Goal: Task Accomplishment & Management: Use online tool/utility

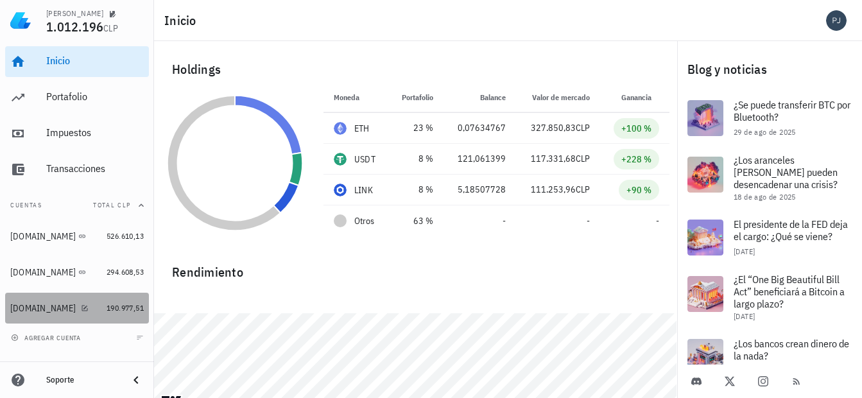
click at [44, 303] on div "[DOMAIN_NAME]" at bounding box center [42, 308] width 65 height 11
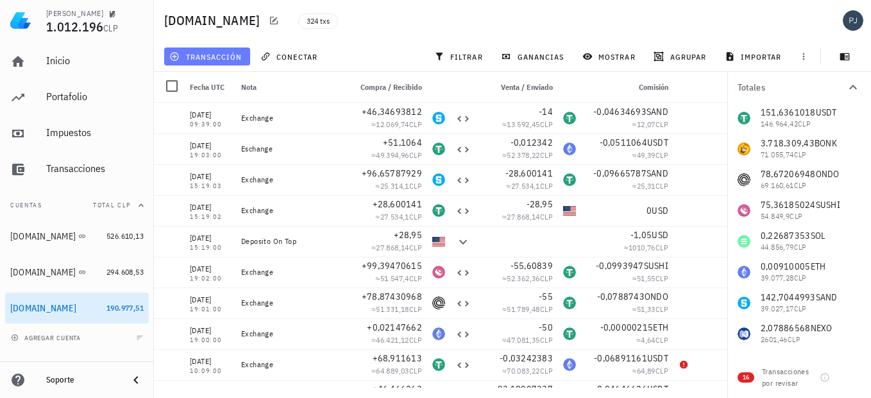
click at [209, 56] on span "transacción" at bounding box center [207, 56] width 70 height 10
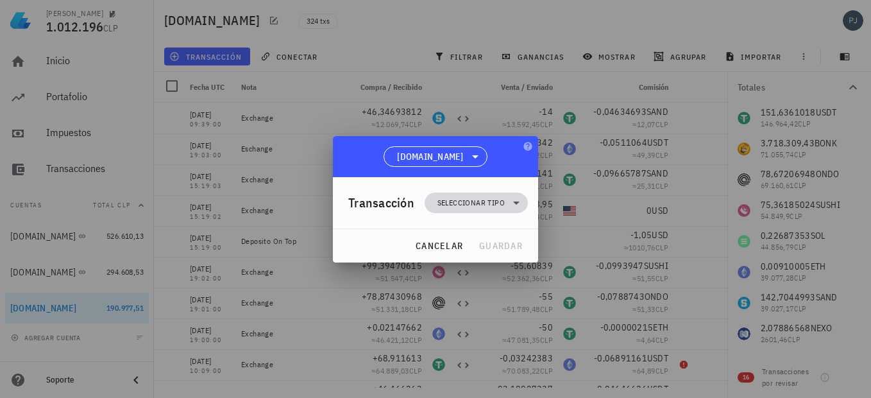
click at [488, 201] on span "Seleccionar tipo" at bounding box center [471, 202] width 67 height 13
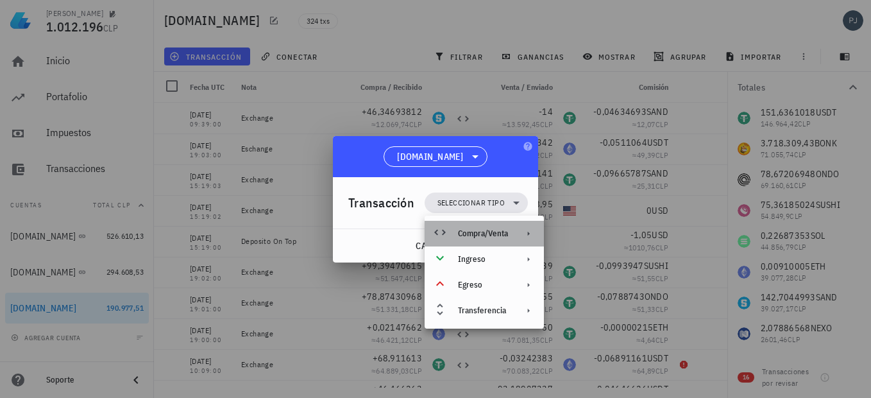
click at [484, 234] on div "Compra/Venta" at bounding box center [483, 233] width 50 height 10
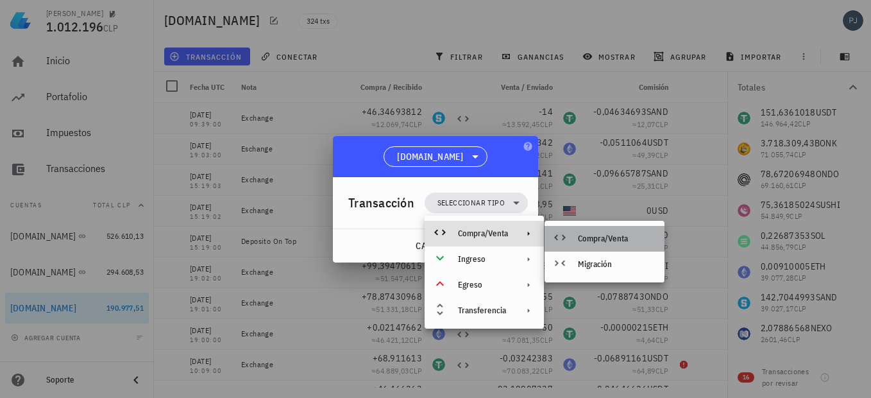
click at [596, 230] on div "Compra/Venta" at bounding box center [605, 239] width 120 height 26
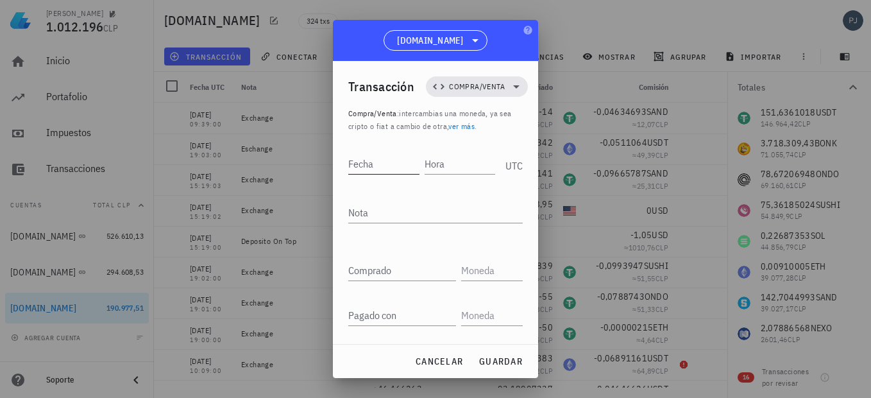
click at [377, 166] on input "Fecha" at bounding box center [383, 163] width 71 height 21
type input "2025-09-05"
click at [478, 158] on input "Hora" at bounding box center [461, 163] width 69 height 21
type input "08:55:00"
click at [350, 214] on div "Nota" at bounding box center [435, 212] width 175 height 21
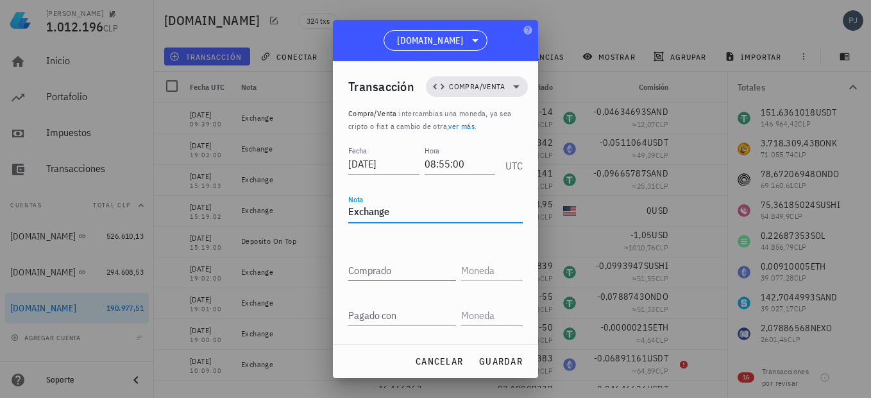
type textarea "Exchange"
click at [364, 262] on div "Comprado" at bounding box center [402, 270] width 108 height 21
click at [508, 271] on input "text" at bounding box center [490, 270] width 59 height 21
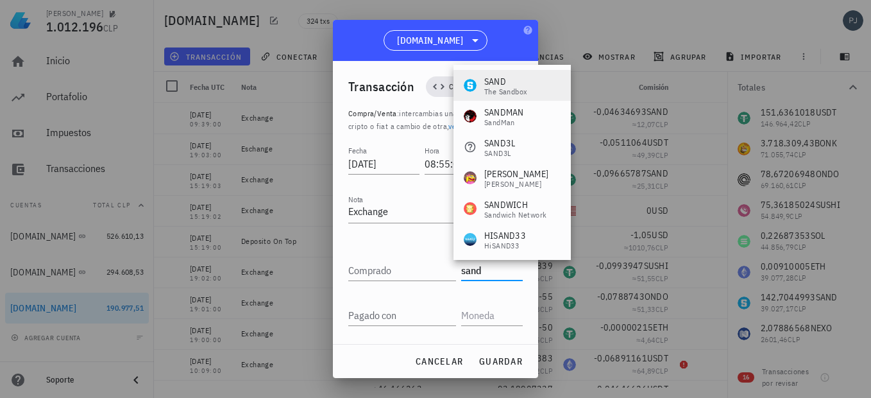
click at [501, 76] on div "SAND" at bounding box center [506, 81] width 43 height 13
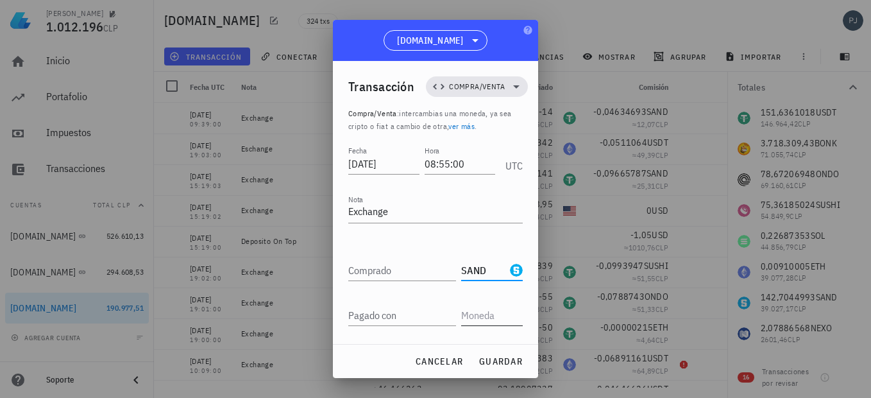
type input "SAND"
click at [483, 313] on input "text" at bounding box center [490, 315] width 59 height 21
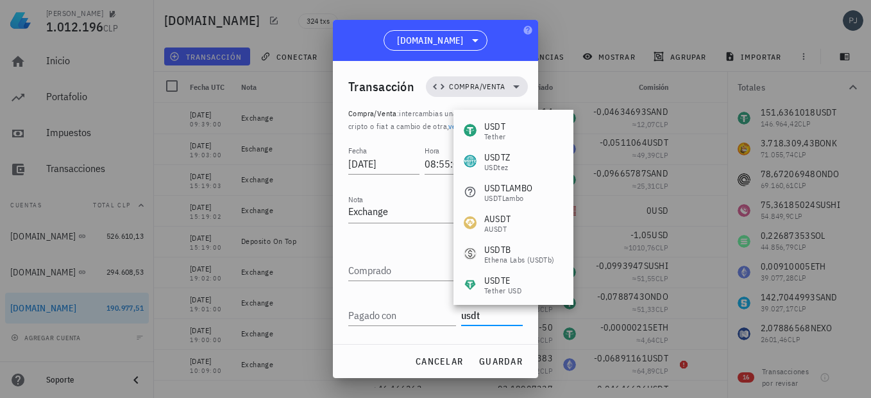
click at [496, 128] on div "USDT" at bounding box center [495, 126] width 21 height 13
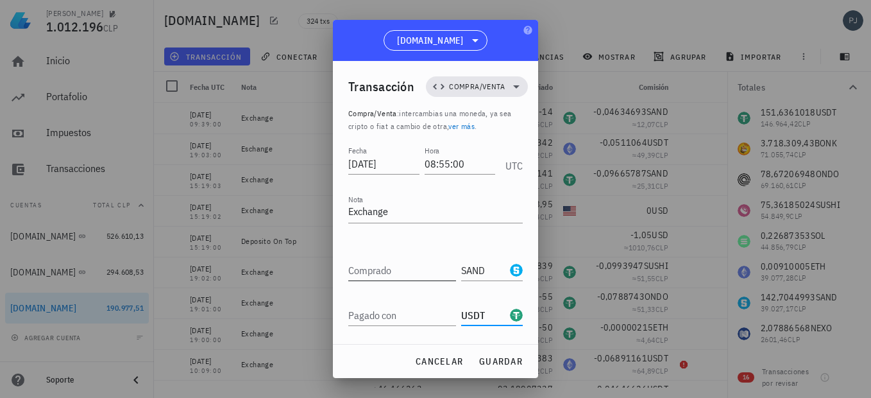
type input "USDT"
click at [375, 275] on input "Comprado" at bounding box center [402, 270] width 108 height 21
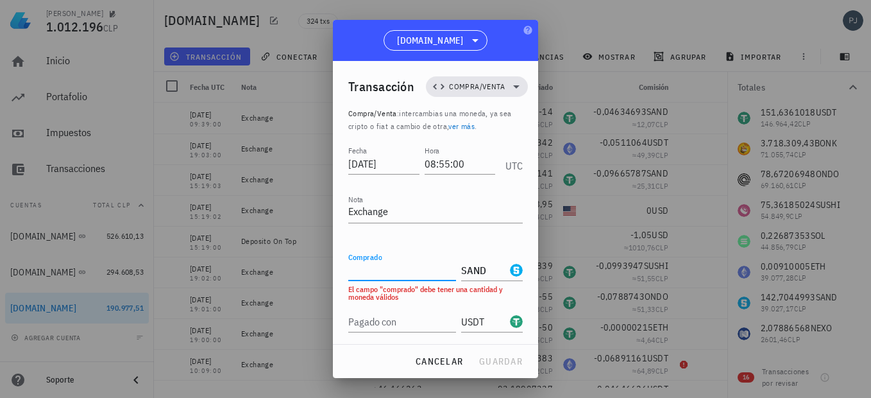
click at [361, 268] on input "Comprado" at bounding box center [402, 270] width 108 height 21
paste input "44,07692316"
type input "44,07692316"
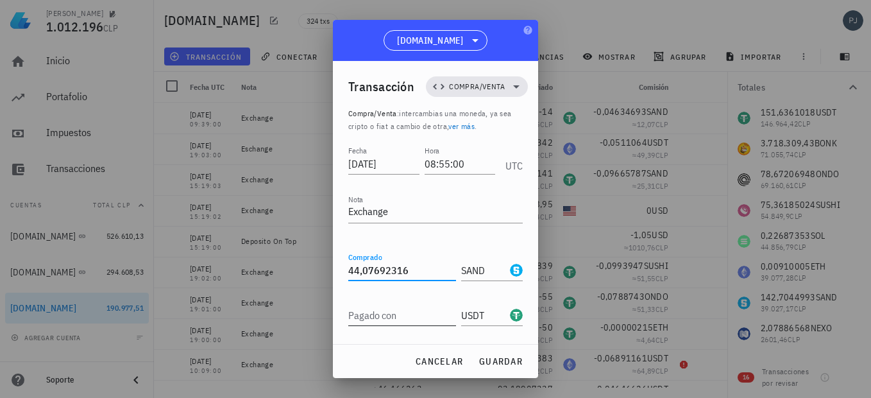
click at [379, 311] on div "Pagado con" at bounding box center [402, 315] width 108 height 21
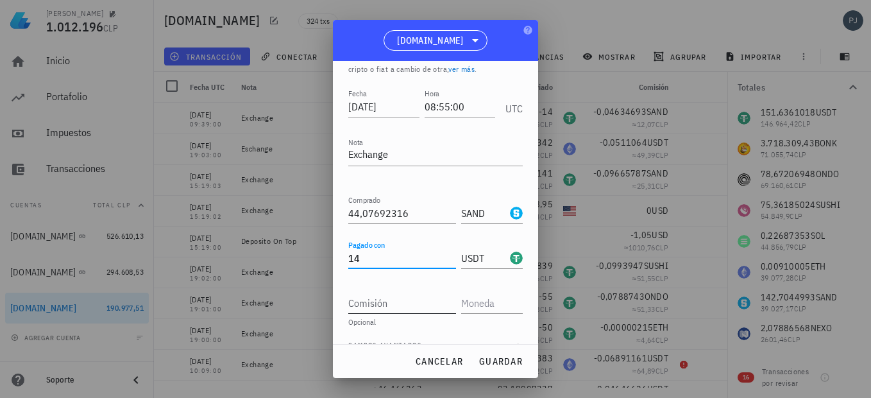
scroll to position [79, 0]
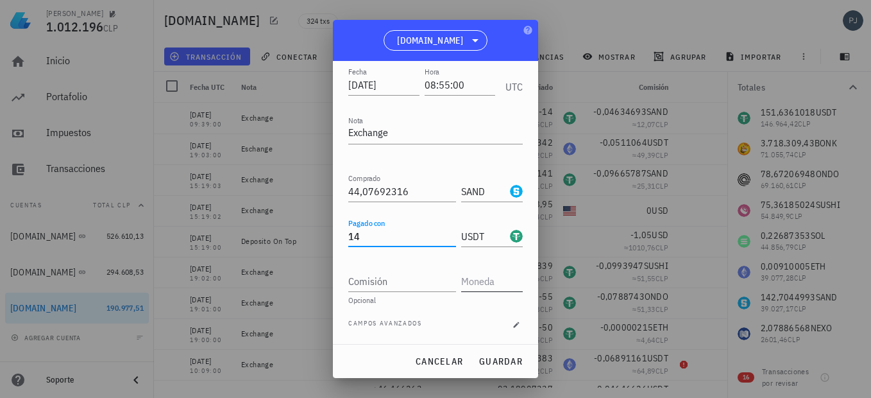
type input "14"
click at [467, 282] on input "text" at bounding box center [490, 281] width 59 height 21
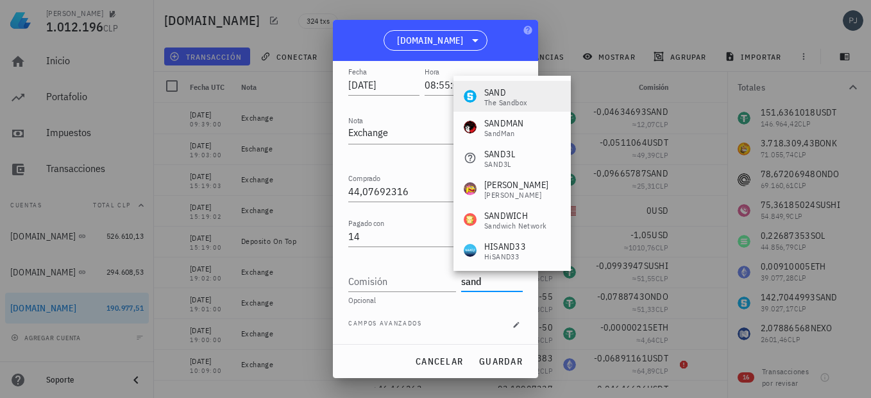
click at [506, 100] on div "The Sandbox" at bounding box center [506, 103] width 43 height 8
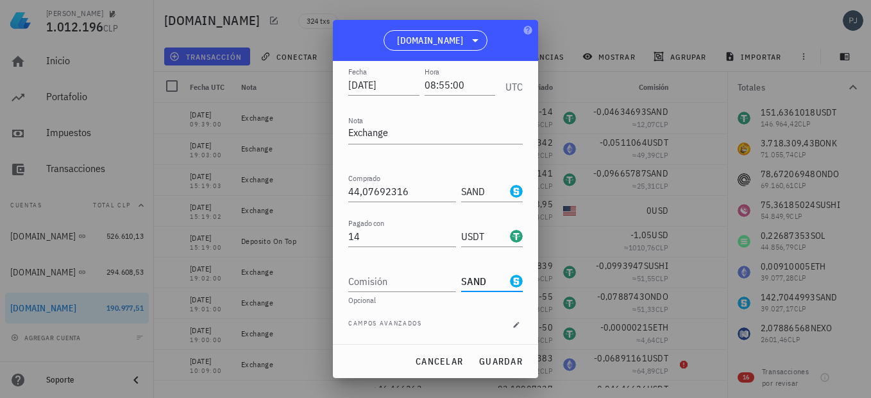
type input "SAND"
click at [363, 282] on div "Comisión" at bounding box center [402, 281] width 108 height 21
type input "0,44076923"
click at [511, 353] on button "guardar" at bounding box center [501, 361] width 55 height 23
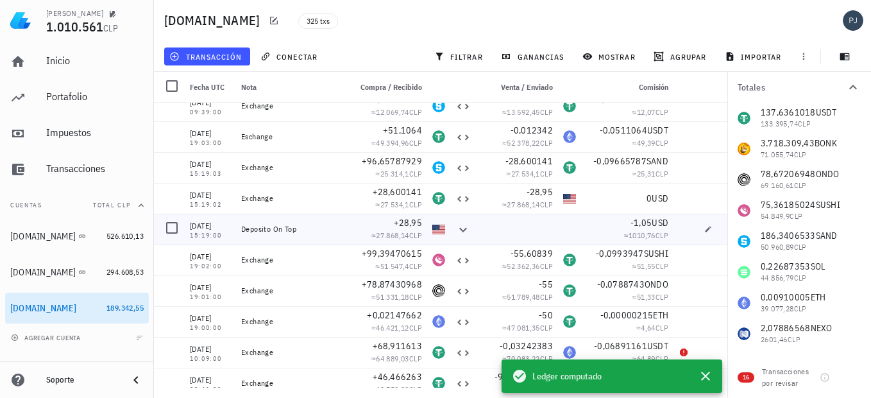
scroll to position [0, 0]
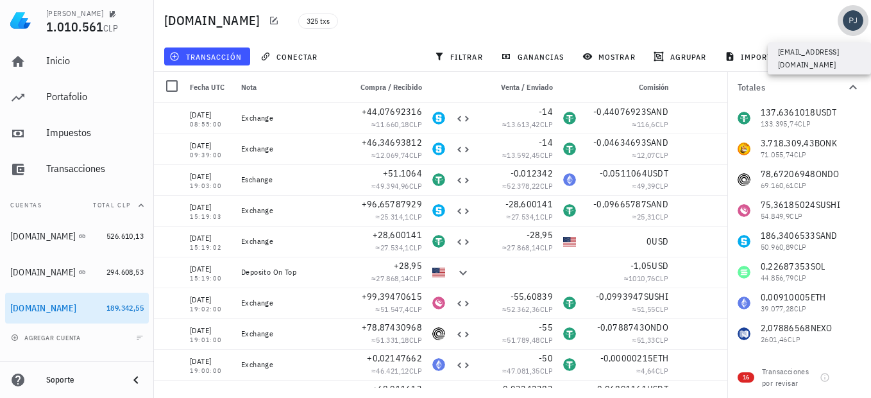
click at [854, 18] on div "avatar" at bounding box center [853, 20] width 21 height 21
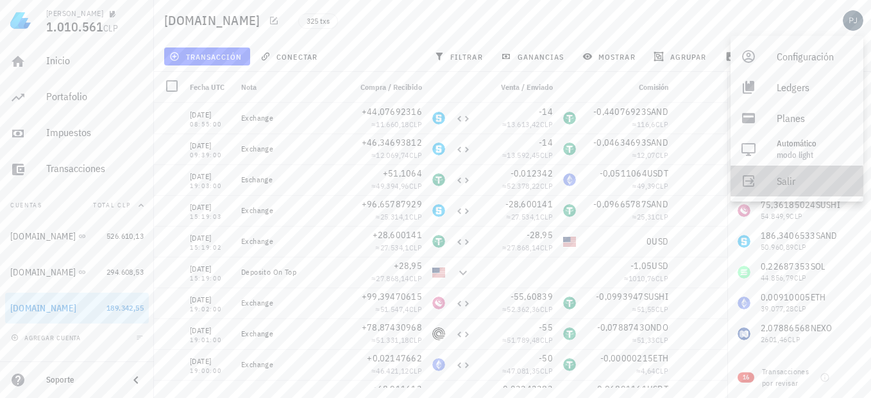
click at [797, 186] on div "Salir" at bounding box center [815, 181] width 76 height 26
